Goal: Information Seeking & Learning: Learn about a topic

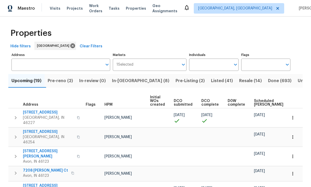
click at [28, 63] on input "Address" at bounding box center [56, 64] width 91 height 12
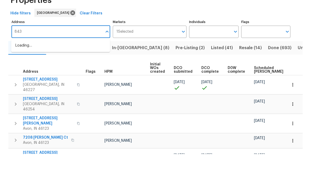
type input "8437"
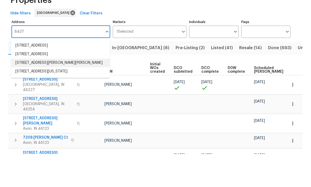
click at [41, 91] on li "8437 Crosser Dr Indianapolis IN 46237" at bounding box center [60, 95] width 99 height 9
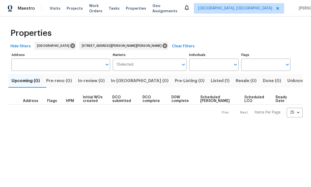
type input "8437 Crosser Dr Indianapolis IN 46237"
click at [211, 83] on span "Listed (1)" at bounding box center [220, 80] width 19 height 7
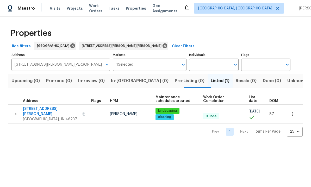
click at [43, 108] on span "8437 Crosser Dr" at bounding box center [51, 111] width 56 height 10
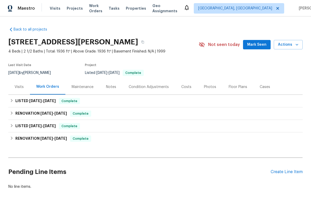
click at [208, 86] on div "Photos" at bounding box center [210, 86] width 12 height 5
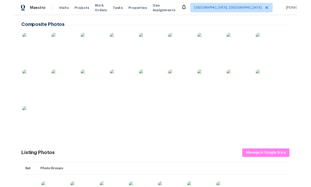
scroll to position [137, 0]
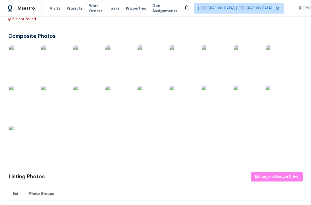
click at [26, 58] on img at bounding box center [22, 58] width 26 height 26
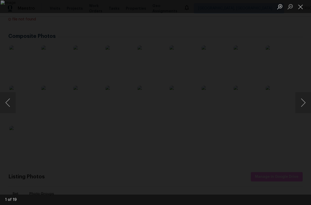
click at [305, 104] on button "Next image" at bounding box center [304, 102] width 16 height 21
click at [304, 101] on button "Next image" at bounding box center [304, 102] width 16 height 21
click at [308, 101] on button "Next image" at bounding box center [304, 102] width 16 height 21
click at [305, 102] on button "Next image" at bounding box center [304, 102] width 16 height 21
click at [304, 101] on button "Next image" at bounding box center [304, 102] width 16 height 21
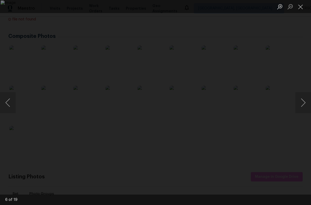
click at [305, 100] on button "Next image" at bounding box center [304, 102] width 16 height 21
click at [307, 100] on button "Next image" at bounding box center [304, 102] width 16 height 21
click at [309, 99] on button "Next image" at bounding box center [304, 102] width 16 height 21
click at [11, 102] on button "Previous image" at bounding box center [8, 102] width 16 height 21
click at [7, 102] on button "Previous image" at bounding box center [8, 102] width 16 height 21
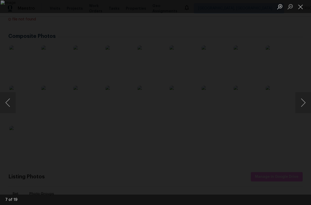
click at [8, 105] on button "Previous image" at bounding box center [8, 102] width 16 height 21
click at [8, 102] on button "Previous image" at bounding box center [8, 102] width 16 height 21
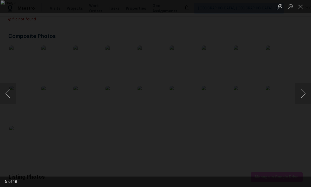
click at [309, 93] on button "Next image" at bounding box center [304, 93] width 16 height 21
click at [309, 92] on button "Next image" at bounding box center [304, 93] width 16 height 21
click at [8, 96] on button "Previous image" at bounding box center [8, 93] width 16 height 21
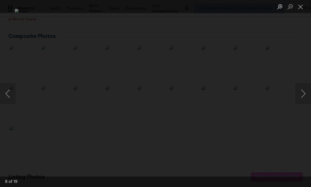
click at [8, 95] on button "Previous image" at bounding box center [8, 93] width 16 height 21
click at [9, 95] on button "Previous image" at bounding box center [8, 93] width 16 height 21
click at [9, 94] on button "Previous image" at bounding box center [8, 93] width 16 height 21
click at [10, 90] on button "Previous image" at bounding box center [8, 93] width 16 height 21
click at [11, 93] on button "Previous image" at bounding box center [8, 93] width 16 height 21
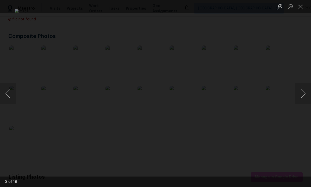
click at [305, 95] on button "Next image" at bounding box center [304, 93] width 16 height 21
click at [308, 93] on button "Next image" at bounding box center [304, 93] width 16 height 21
click at [308, 92] on button "Next image" at bounding box center [304, 93] width 16 height 21
click at [309, 92] on button "Next image" at bounding box center [304, 93] width 16 height 21
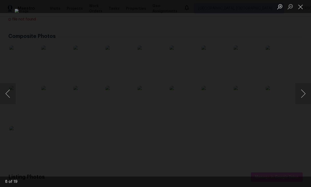
click at [309, 92] on button "Next image" at bounding box center [304, 93] width 16 height 21
click at [309, 91] on button "Next image" at bounding box center [304, 93] width 16 height 21
click at [306, 92] on button "Next image" at bounding box center [304, 93] width 16 height 21
click at [308, 92] on button "Next image" at bounding box center [304, 93] width 16 height 21
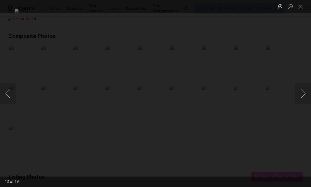
click at [309, 91] on button "Next image" at bounding box center [304, 93] width 16 height 21
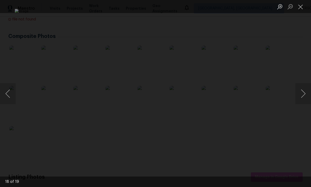
click at [306, 92] on button "Next image" at bounding box center [304, 93] width 16 height 21
click at [307, 93] on button "Next image" at bounding box center [304, 93] width 16 height 21
